Goal: Transaction & Acquisition: Purchase product/service

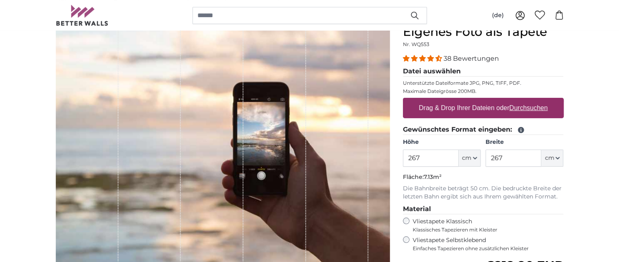
type input "267"
drag, startPoint x: 514, startPoint y: 157, endPoint x: 464, endPoint y: 160, distance: 50.5
click at [465, 159] on div "Höhe 267 ft cm Centimeter (cm) Inches (inch) Feet (ft. in.) Breite 267 ft cm Ce…" at bounding box center [483, 152] width 161 height 28
type input "84"
click at [509, 170] on fieldset "Gewünschtes Format eingeben: Höhe 267 ft cm Centimeter (cm) Inches (inch) Feet …" at bounding box center [483, 162] width 161 height 76
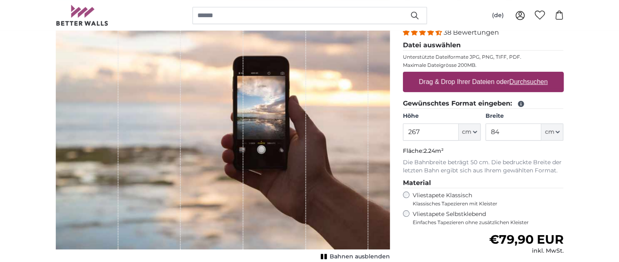
scroll to position [122, 0]
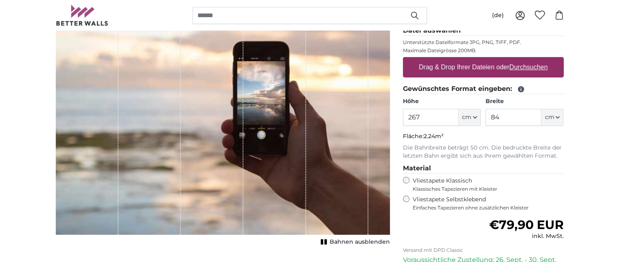
click at [465, 195] on label "Vliestapete Selbstklebend Einfaches Tapezieren ohne zusätzlichen Kleister" at bounding box center [487, 202] width 151 height 15
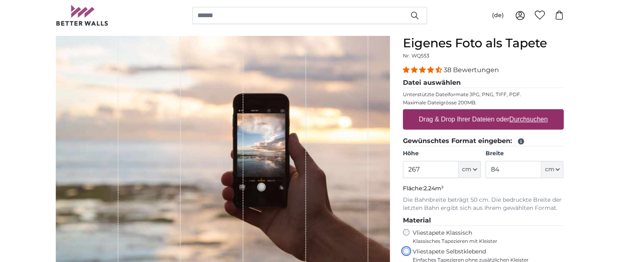
scroll to position [122, 0]
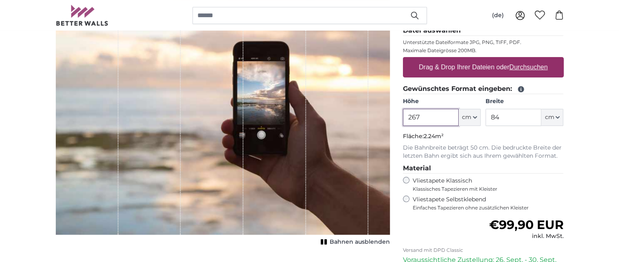
click at [431, 117] on input "267" at bounding box center [431, 117] width 56 height 17
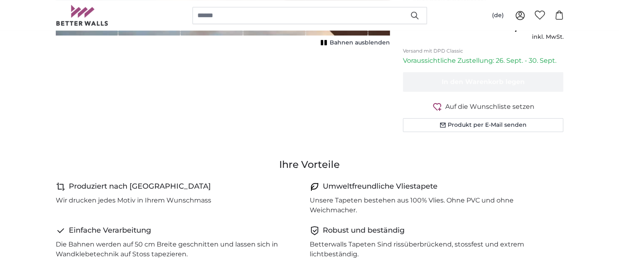
scroll to position [325, 0]
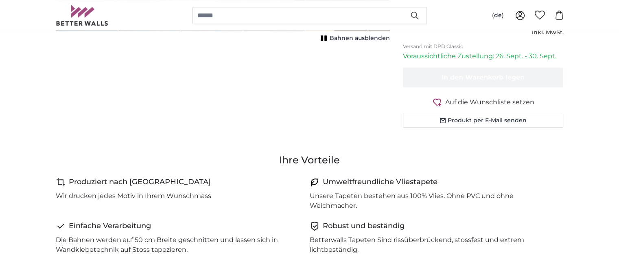
type input "275"
